Goal: Download file/media

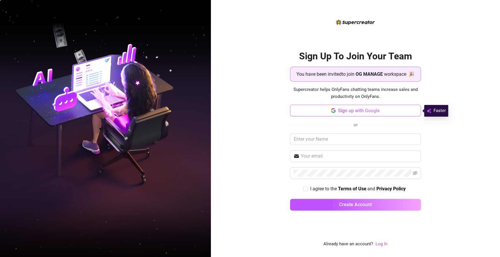
click at [364, 112] on span "Sign up with Google" at bounding box center [359, 111] width 42 height 6
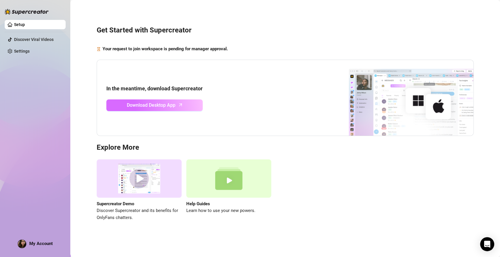
click at [119, 108] on link "Download Desktop App" at bounding box center [154, 106] width 96 height 12
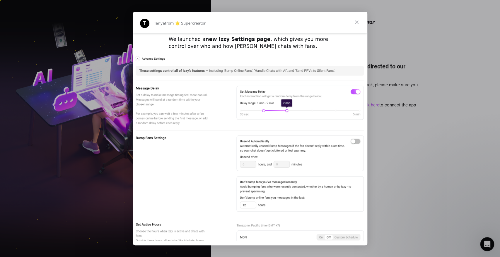
scroll to position [282, 0]
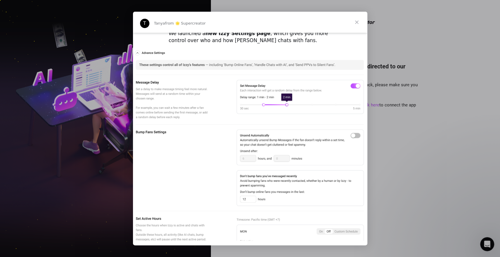
click at [359, 22] on span "Close" at bounding box center [356, 22] width 21 height 21
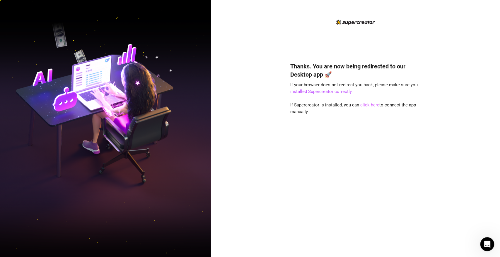
click at [367, 106] on link "click here" at bounding box center [369, 105] width 19 height 5
